Goal: Find specific page/section: Find specific page/section

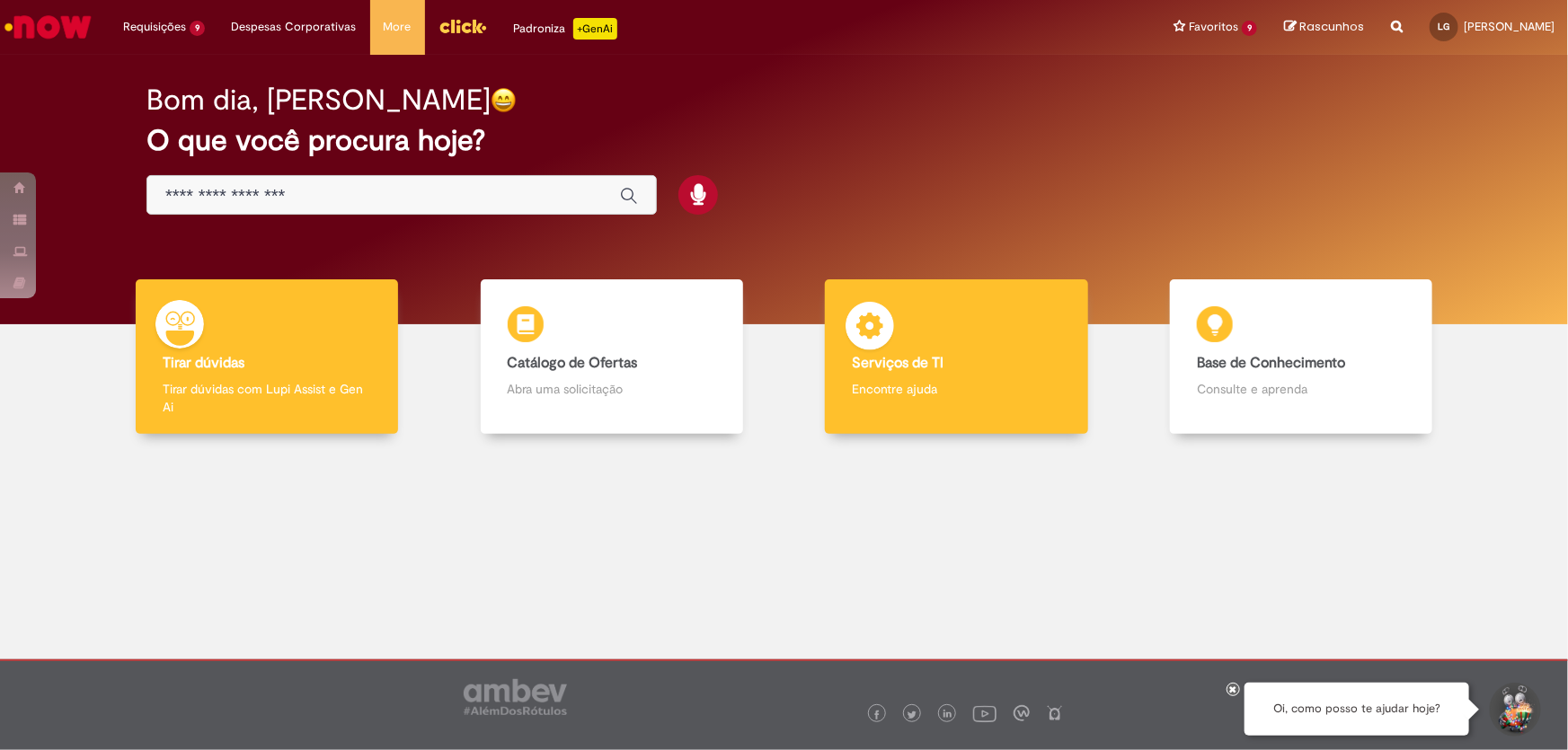
click at [917, 394] on p "Encontre ajuda" at bounding box center [957, 389] width 209 height 18
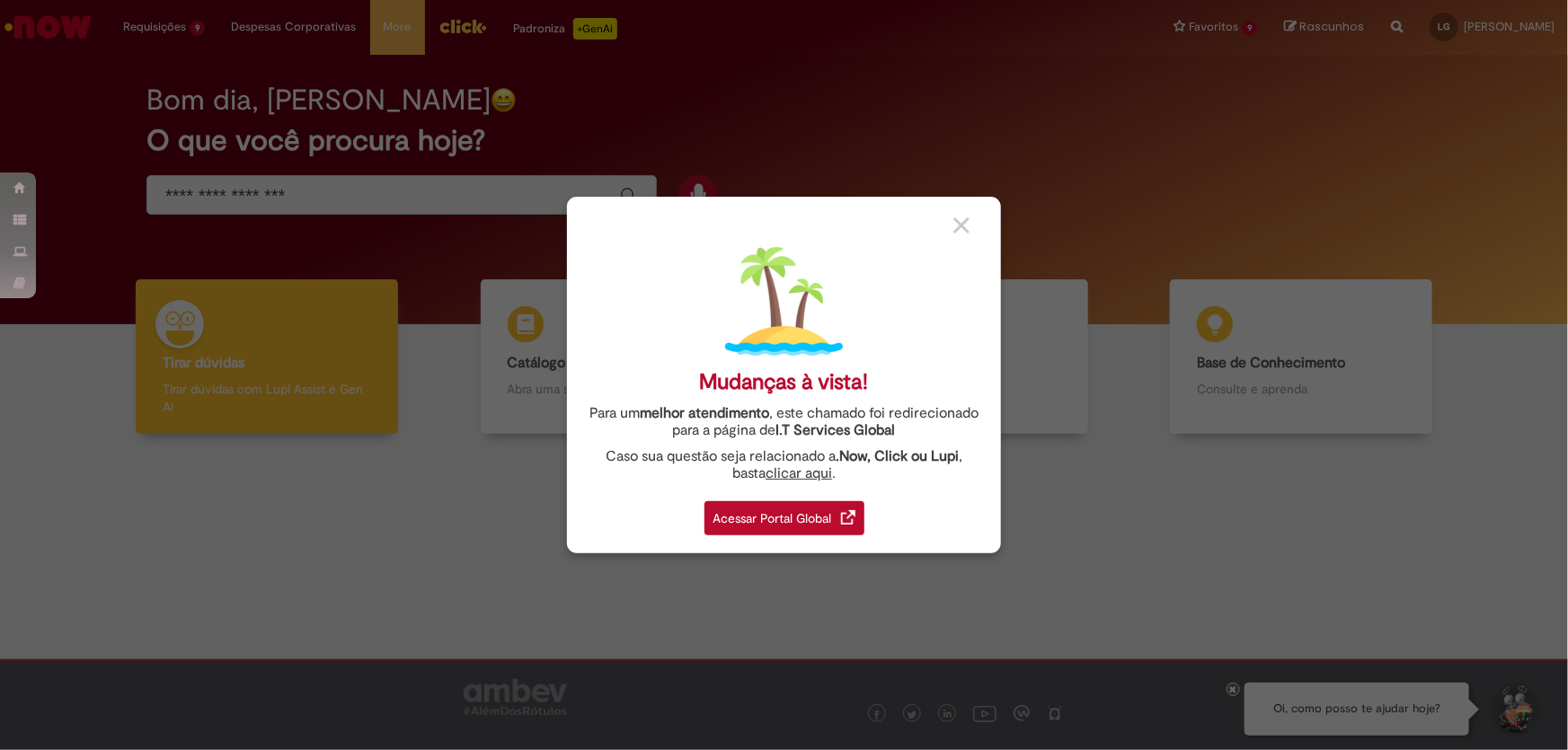
click at [835, 536] on div "Mudanças à vista! Para um melhor atendimento , este chamado foi redirecionado p…" at bounding box center [784, 375] width 434 height 356
click at [834, 533] on div "Acessar Portal Global" at bounding box center [784, 518] width 160 height 34
